Goal: Task Accomplishment & Management: Use online tool/utility

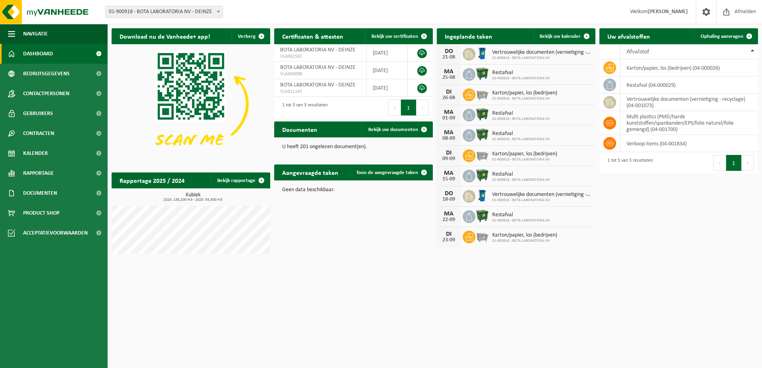
click at [376, 256] on div "Download nu de Vanheede+ app! Verberg Certificaten & attesten Bekijk uw certifi…" at bounding box center [435, 142] width 650 height 237
click at [610, 122] on icon at bounding box center [610, 123] width 8 height 8
click at [637, 122] on td "multi plastics (PMD/harde kunststoffen/spanbanden/EPS/folie naturel/folie gemen…" at bounding box center [688, 123] width 137 height 24
click at [719, 36] on span "Ophaling aanvragen" at bounding box center [721, 36] width 43 height 5
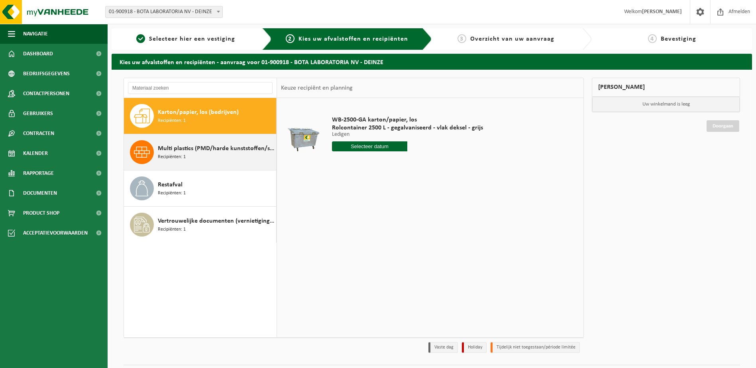
click at [166, 155] on span "Recipiënten: 1" at bounding box center [172, 157] width 28 height 8
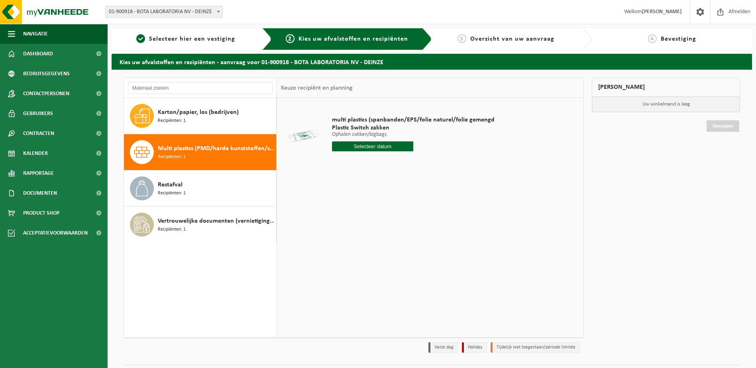
click at [363, 147] on input "text" at bounding box center [372, 146] width 81 height 10
click at [396, 231] on div "22" at bounding box center [395, 229] width 14 height 13
type input "Van [DATE]"
drag, startPoint x: 372, startPoint y: 158, endPoint x: 361, endPoint y: 160, distance: 11.3
click at [361, 160] on input "1" at bounding box center [372, 161] width 81 height 10
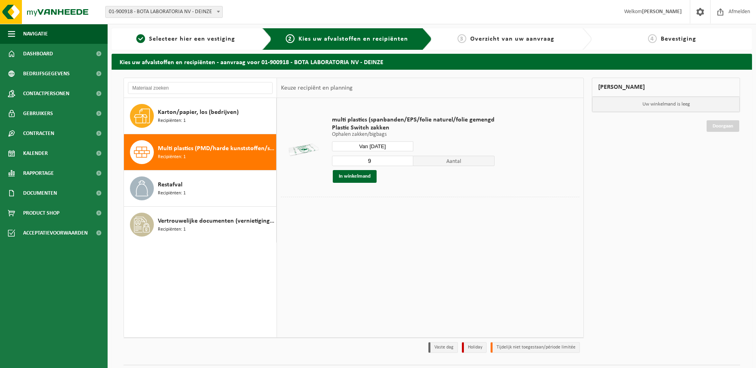
type input "9"
click at [403, 221] on div "multi plastics (spanbanden/EPS/folie naturel/folie gemengd Plastic Switch zakke…" at bounding box center [430, 217] width 306 height 239
click at [347, 179] on button "In winkelmand" at bounding box center [355, 176] width 44 height 13
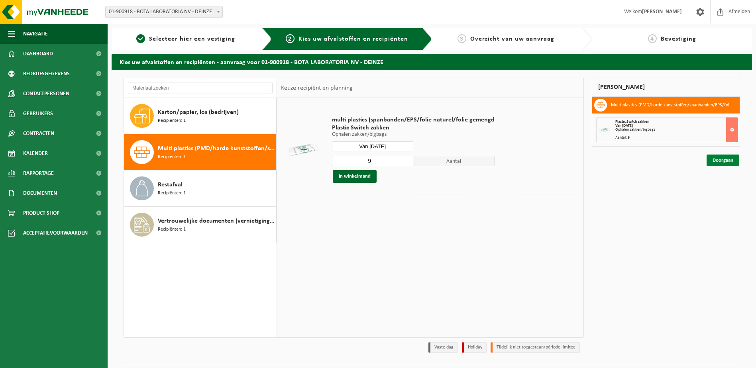
click at [726, 162] on link "Doorgaan" at bounding box center [722, 161] width 33 height 12
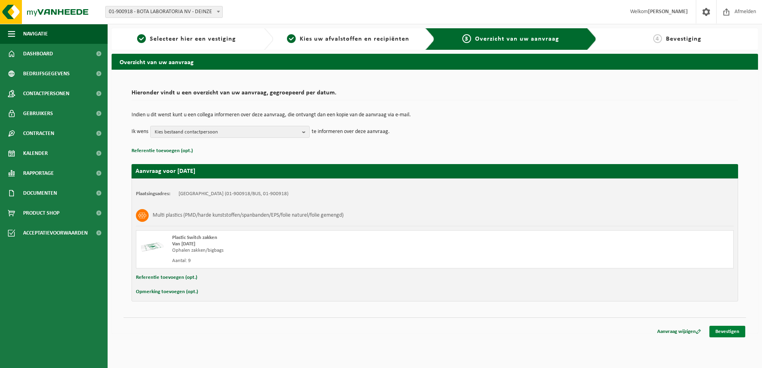
click at [731, 333] on link "Bevestigen" at bounding box center [727, 332] width 36 height 12
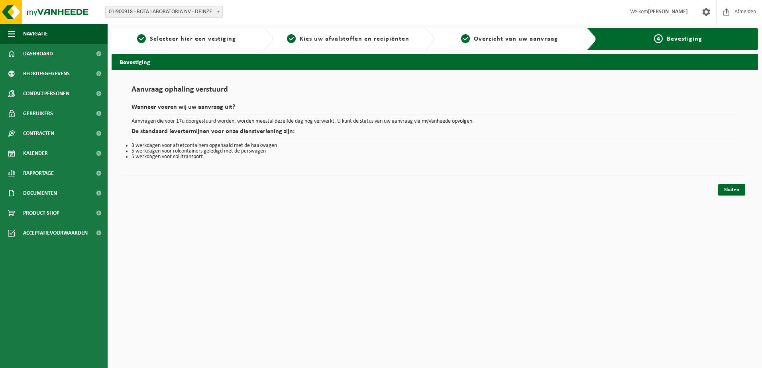
click at [626, 226] on html "Vestiging: 01-900918 - BOTA LABORATORIA NV - DEINZE 01-900918 - BOTA LABORATORI…" at bounding box center [381, 184] width 762 height 368
click at [727, 190] on link "Sluiten" at bounding box center [731, 190] width 27 height 12
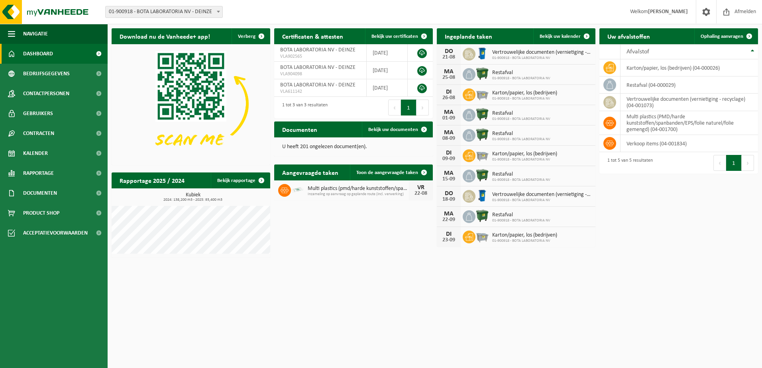
click at [338, 347] on html "Vestiging: 01-900918 - BOTA LABORATORIA NV - DEINZE 01-900918 - BOTA LABORATORI…" at bounding box center [381, 184] width 762 height 368
click at [328, 275] on html "Vestiging: 01-900918 - BOTA LABORATORIA NV - DEINZE 01-900918 - BOTA LABORATORI…" at bounding box center [381, 184] width 762 height 368
drag, startPoint x: 346, startPoint y: 257, endPoint x: 170, endPoint y: 49, distance: 272.5
click at [348, 255] on div "Download nu de Vanheede+ app! Verberg Certificaten & attesten Bekijk uw certifi…" at bounding box center [435, 142] width 650 height 237
click at [742, 13] on span "Afmelden" at bounding box center [744, 12] width 25 height 24
